Goal: Entertainment & Leisure: Consume media (video, audio)

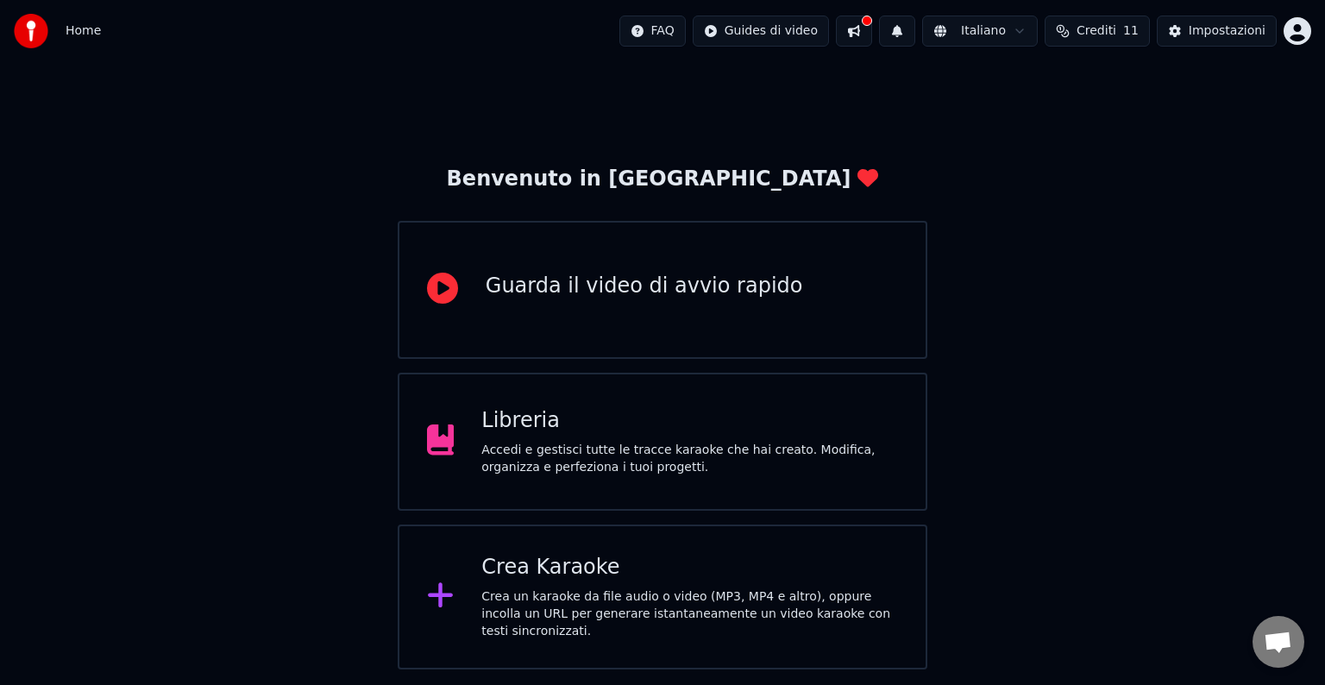
click at [542, 487] on div "Libreria Accedi e gestisci tutte le tracce karaoke che hai creato. Modifica, or…" at bounding box center [662, 442] width 529 height 138
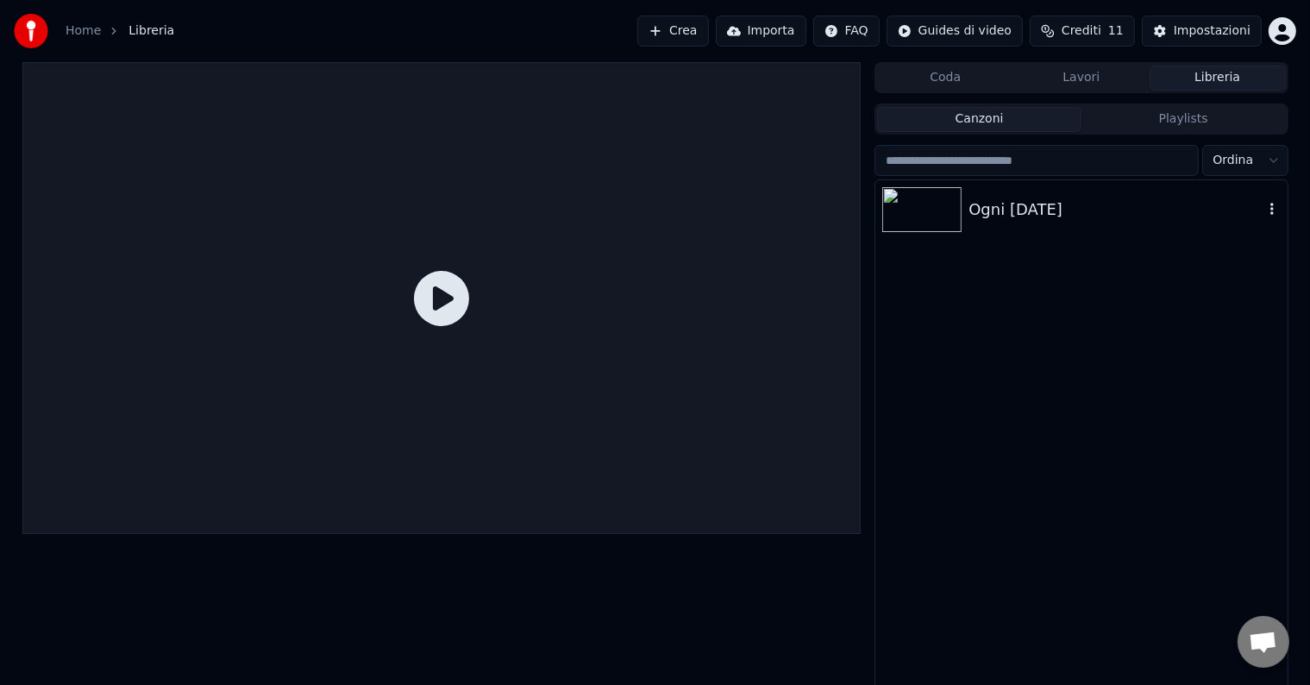
click at [980, 216] on div "Ogni [DATE]" at bounding box center [1115, 209] width 294 height 24
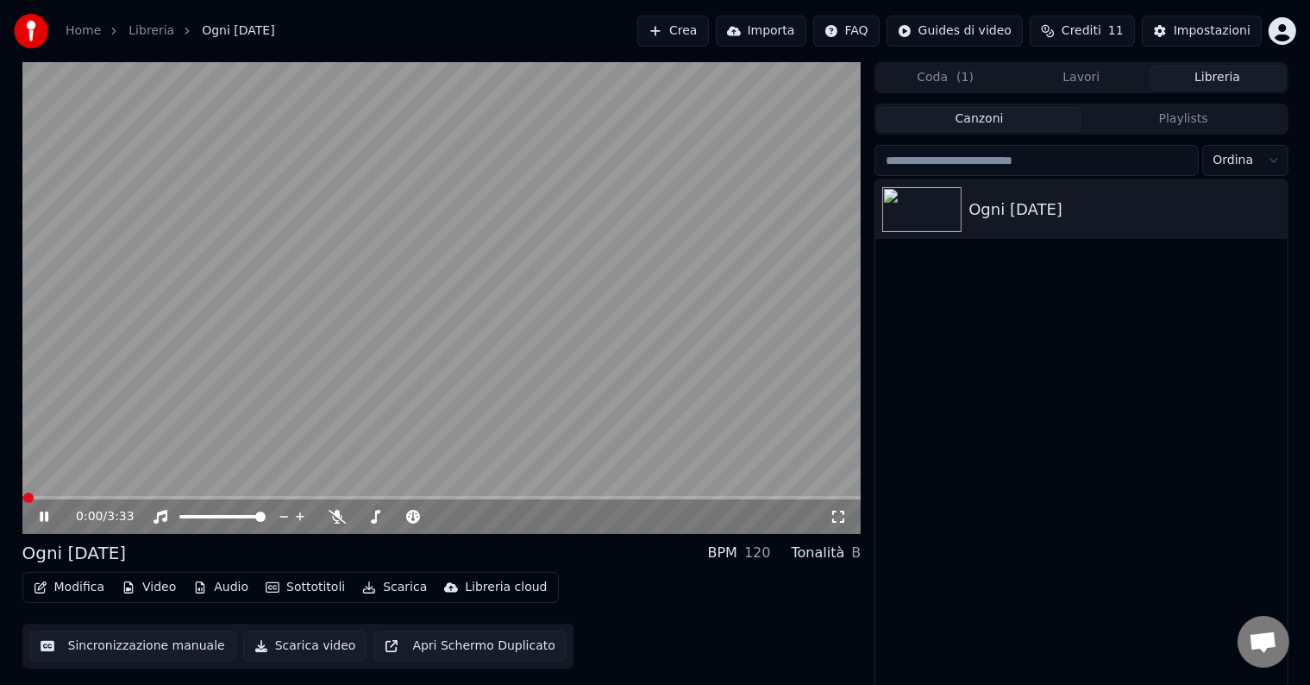
click at [843, 521] on icon at bounding box center [838, 517] width 12 height 12
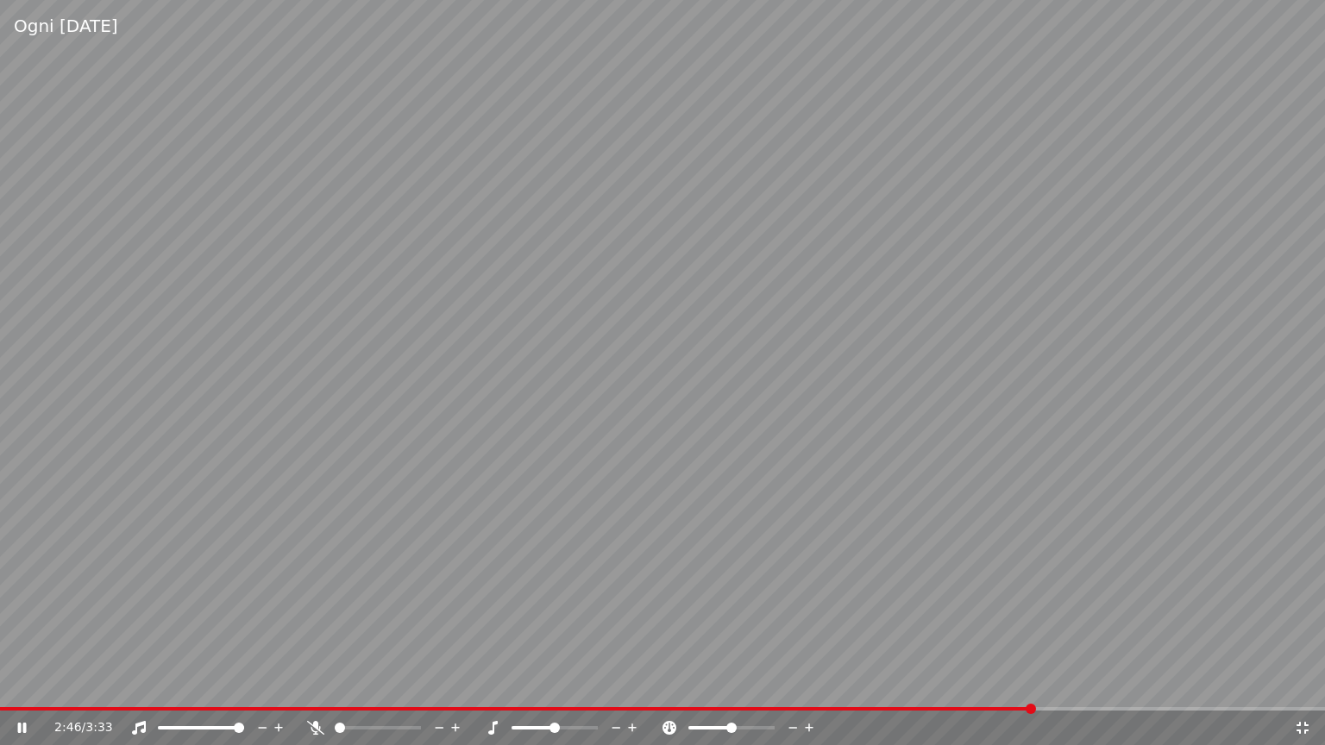
click at [141, 684] on icon at bounding box center [139, 728] width 14 height 14
click at [138, 684] on div "3:02 / 3:33" at bounding box center [662, 728] width 1325 height 34
click at [141, 684] on div "3:03 / 3:33" at bounding box center [662, 728] width 1325 height 34
click at [141, 684] on icon at bounding box center [138, 728] width 17 height 14
